Goal: Task Accomplishment & Management: Use online tool/utility

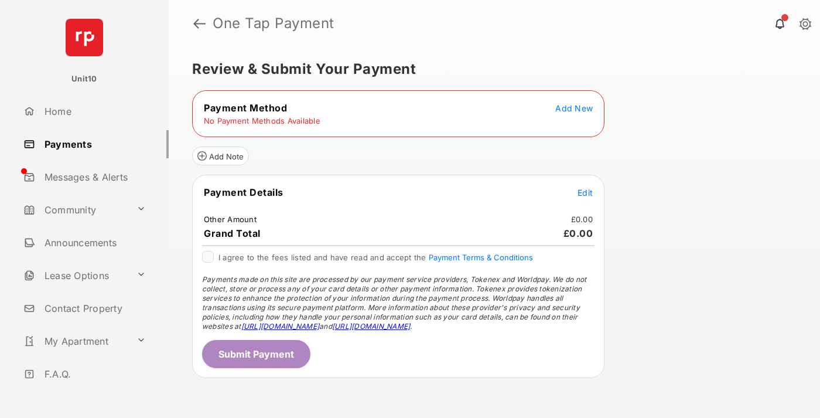
click at [574, 108] on span "Add New" at bounding box center [573, 108] width 37 height 10
